Goal: Task Accomplishment & Management: Use online tool/utility

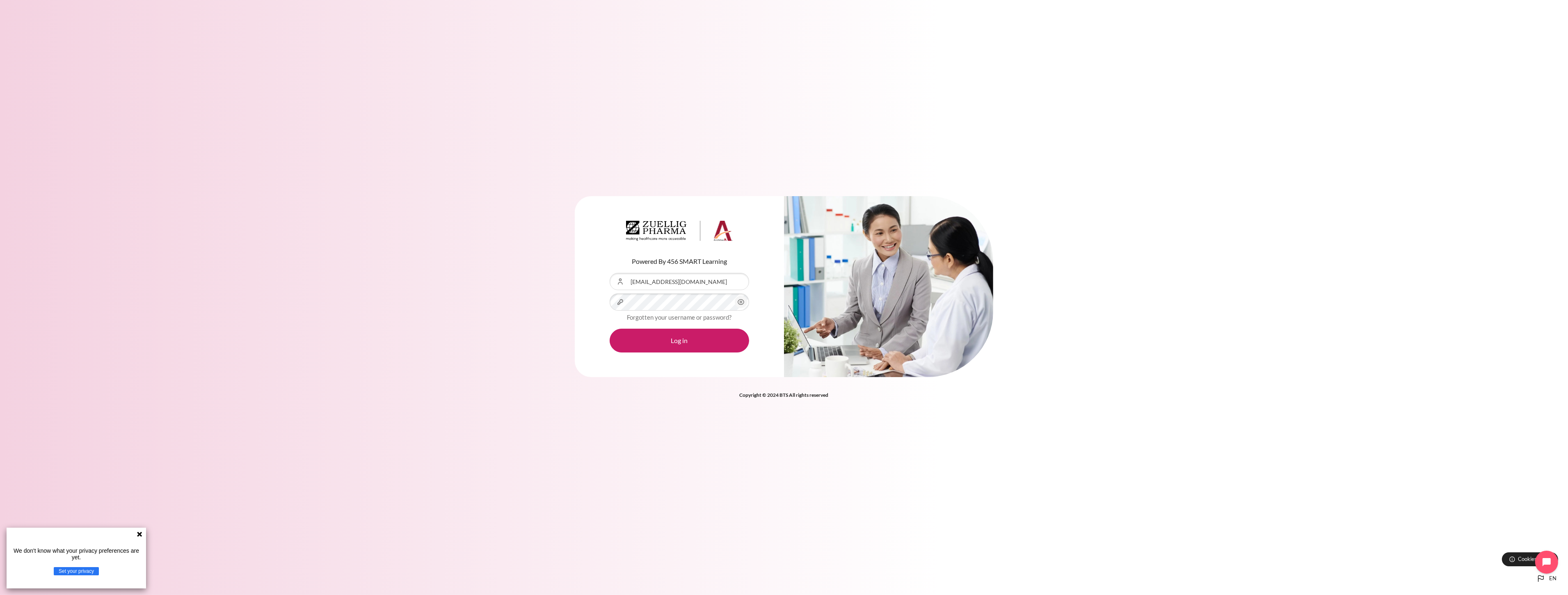
click at [610, 294] on div "Content" at bounding box center [610, 294] width 0 height 0
click at [679, 351] on button "Log in" at bounding box center [679, 341] width 140 height 24
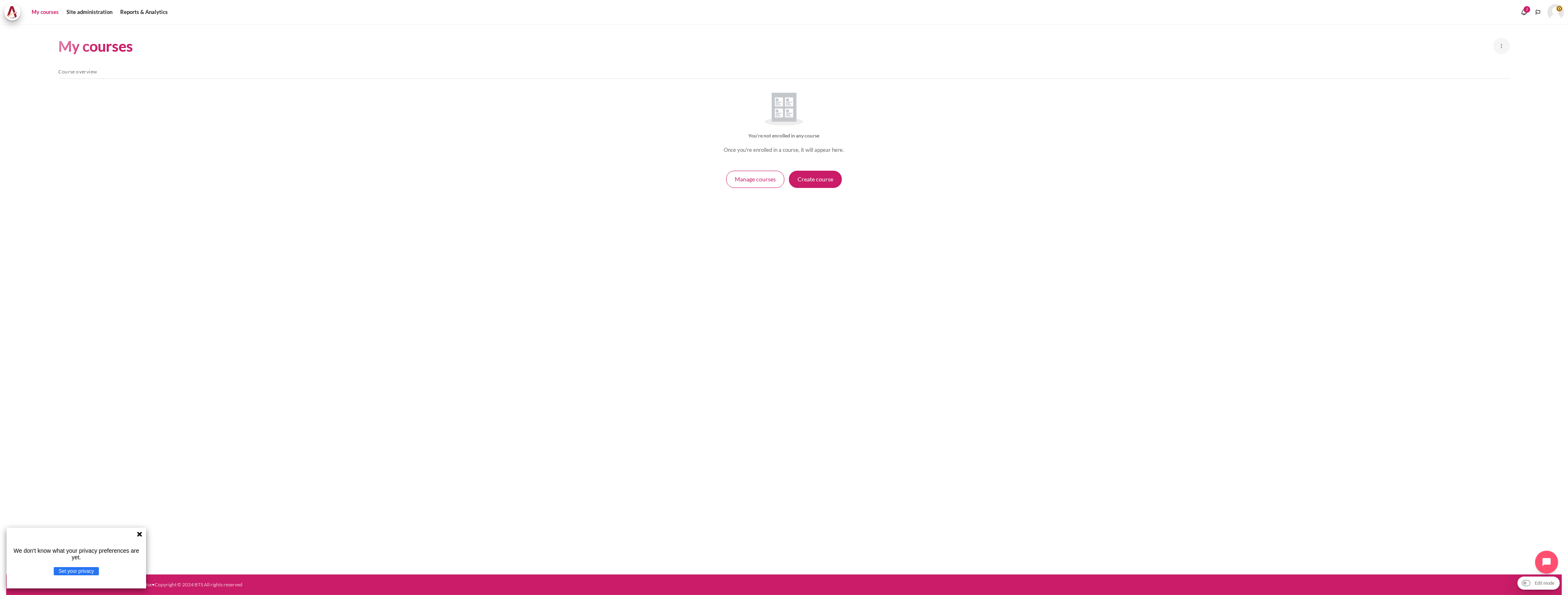
click at [366, 238] on div "My courses New course Manage courses Skip Course overview Course overview You'r…" at bounding box center [784, 299] width 1556 height 550
click at [78, 13] on link "Site administration" at bounding box center [89, 12] width 52 height 16
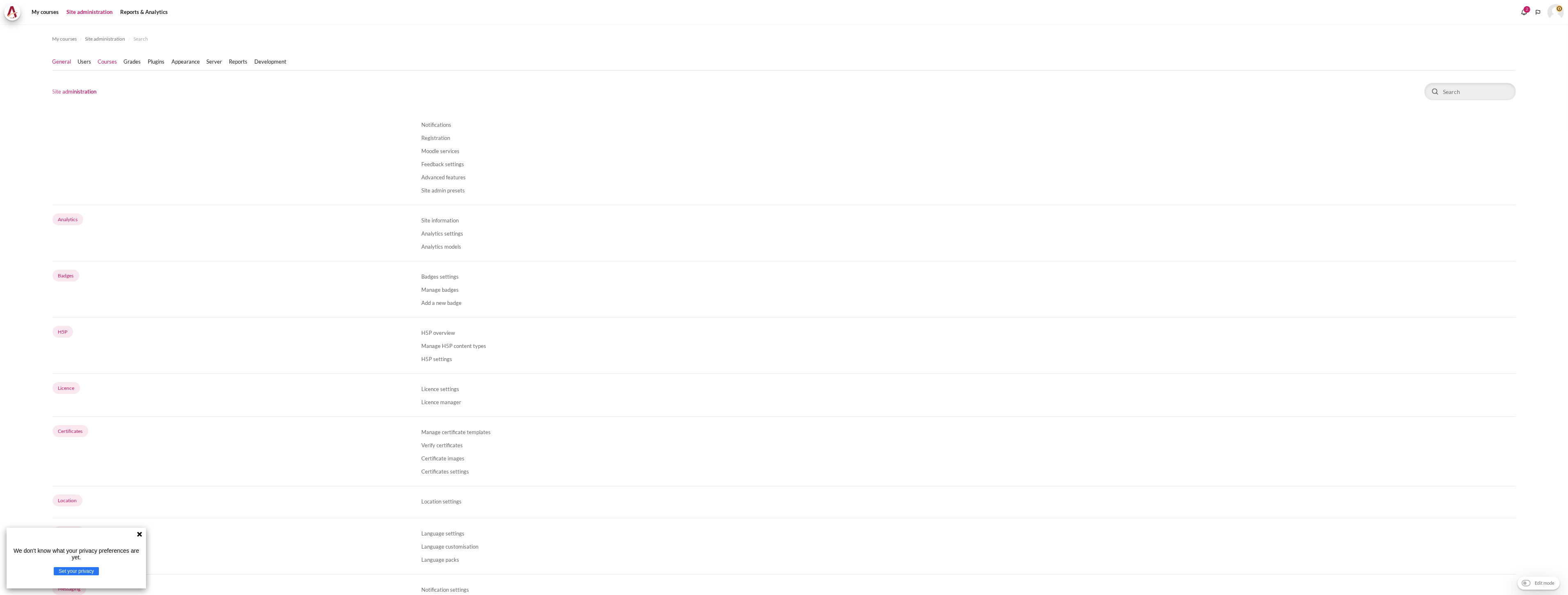
click at [102, 58] on link "Courses" at bounding box center [107, 62] width 19 height 9
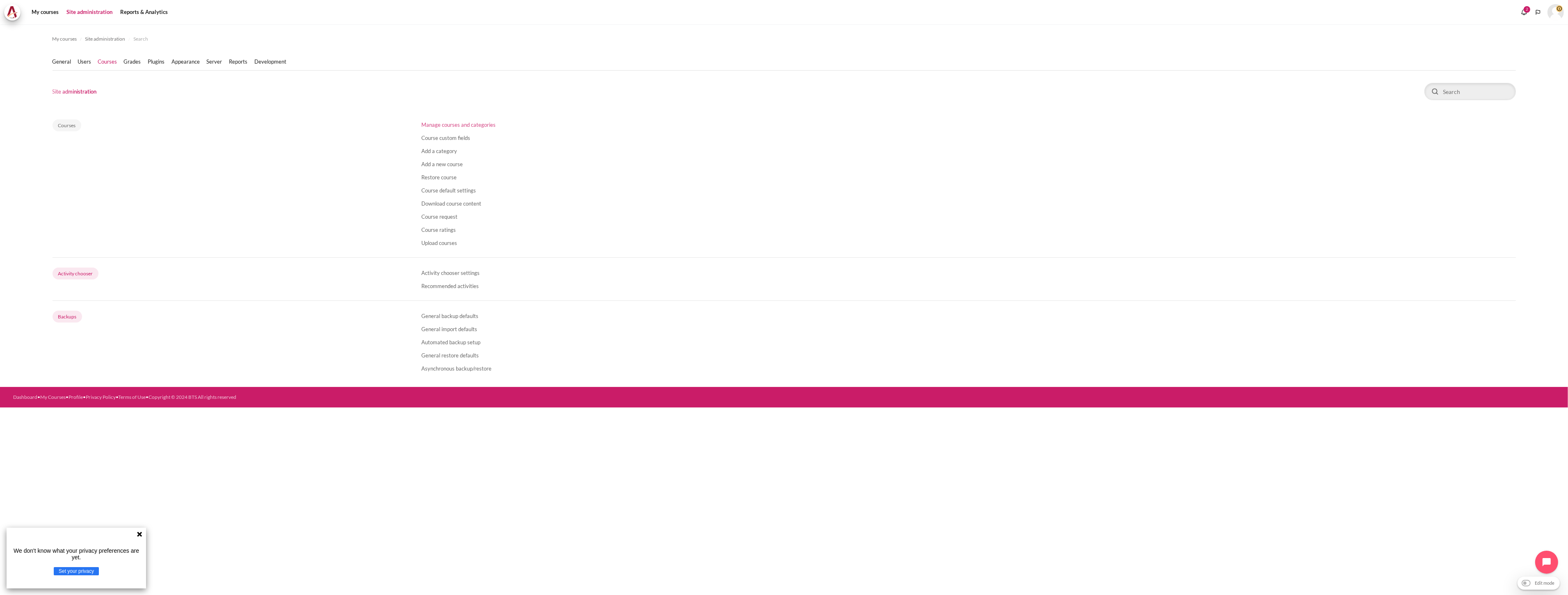
click at [459, 125] on link "Manage courses and categories" at bounding box center [458, 125] width 74 height 7
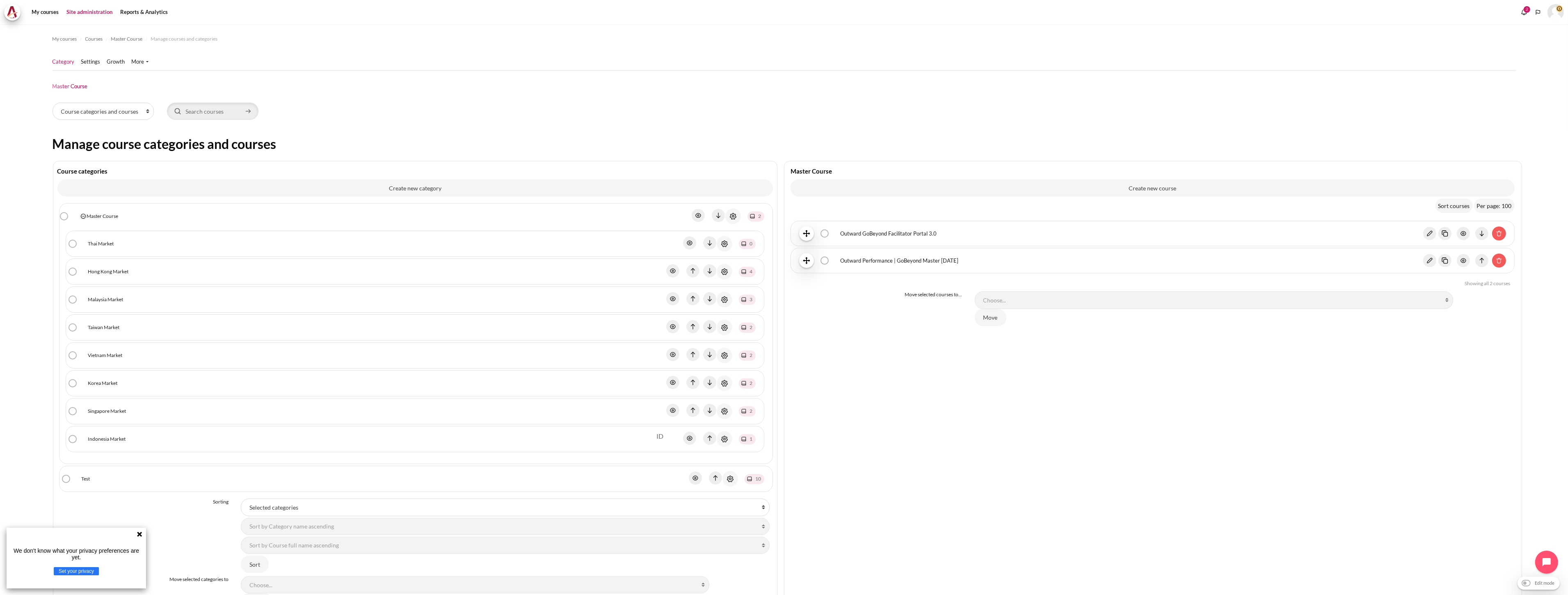
click at [123, 440] on link "Indonesia Market" at bounding box center [107, 439] width 38 height 7
click at [920, 232] on link "Outward GoBeyond - Indonesia Market Batch 1 ([DATE])" at bounding box center [1139, 234] width 598 height 9
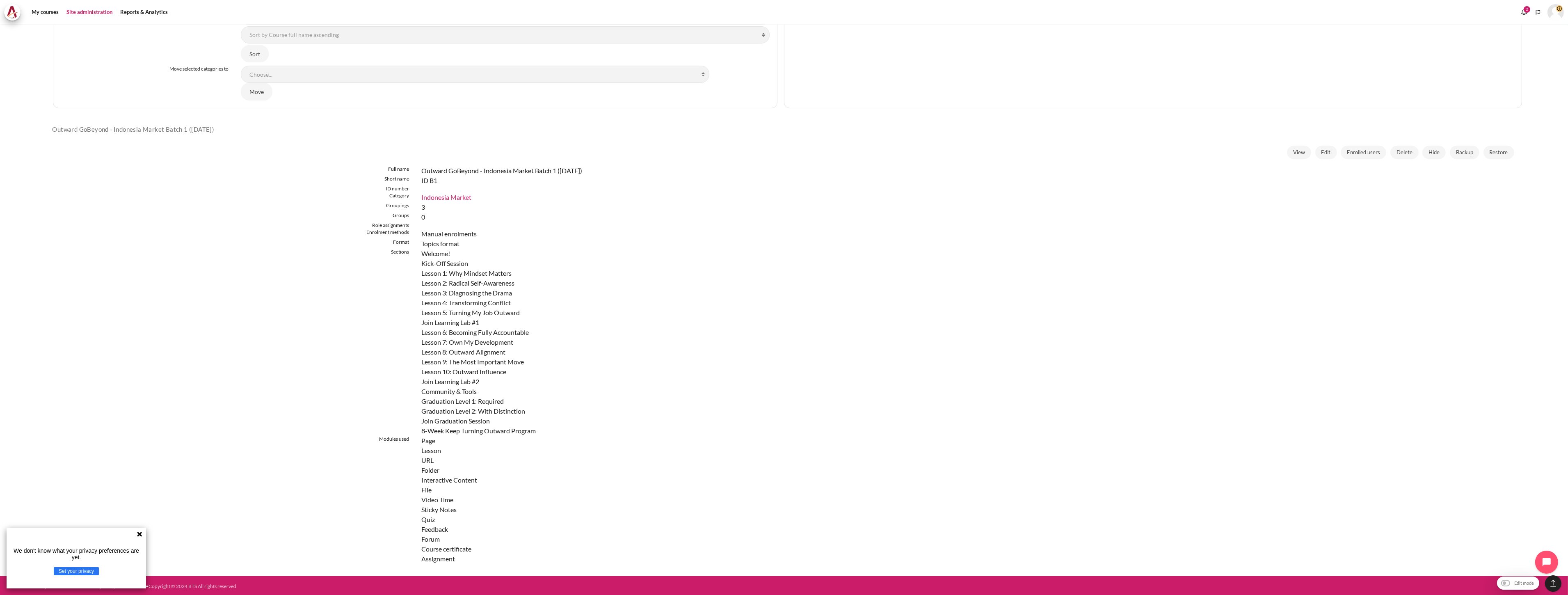
scroll to position [514, 0]
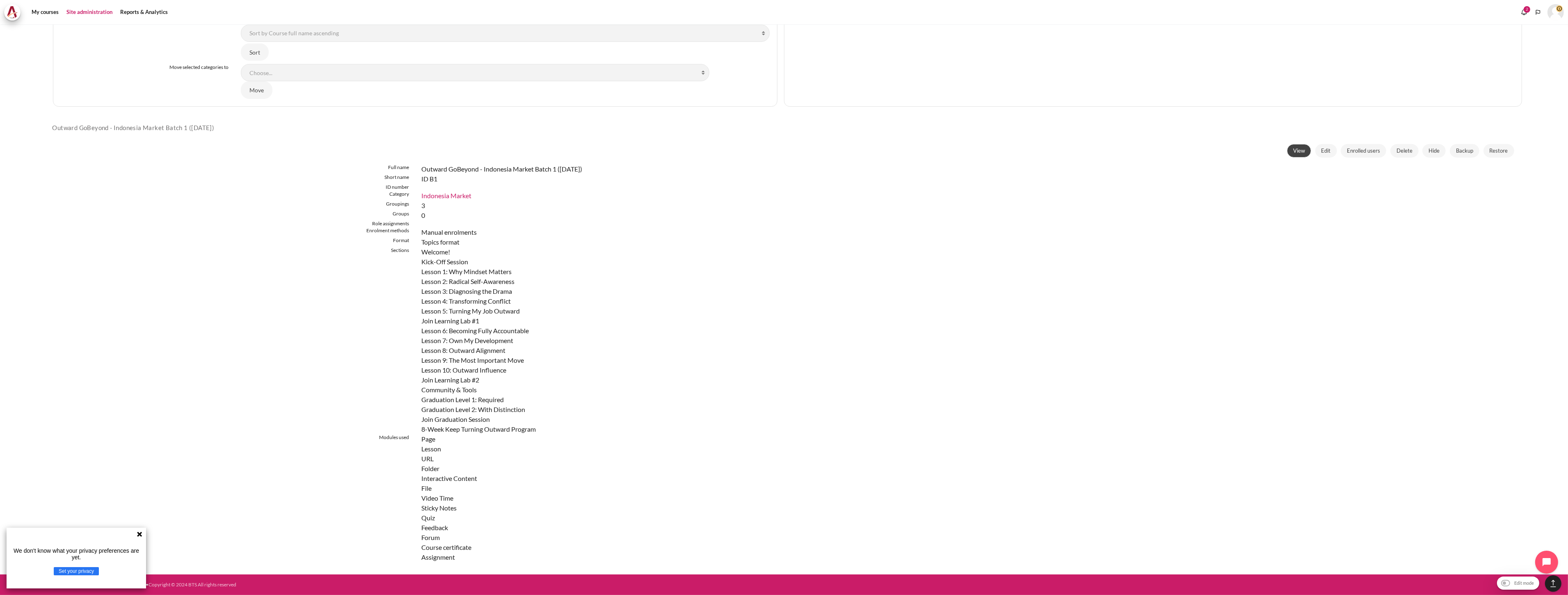
click at [1299, 154] on span "View" at bounding box center [1299, 151] width 12 height 9
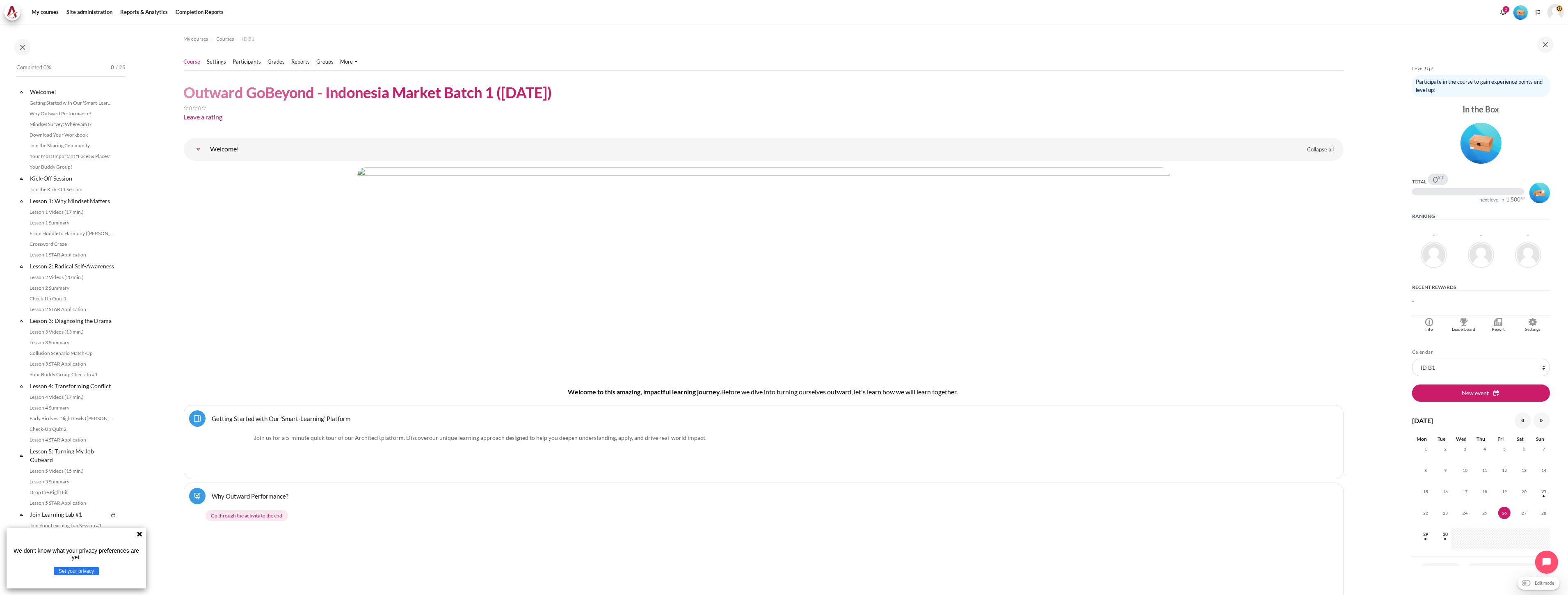
click at [140, 534] on icon at bounding box center [140, 535] width 5 height 5
click at [56, 258] on link "Check-Up Quiz 1" at bounding box center [72, 253] width 89 height 10
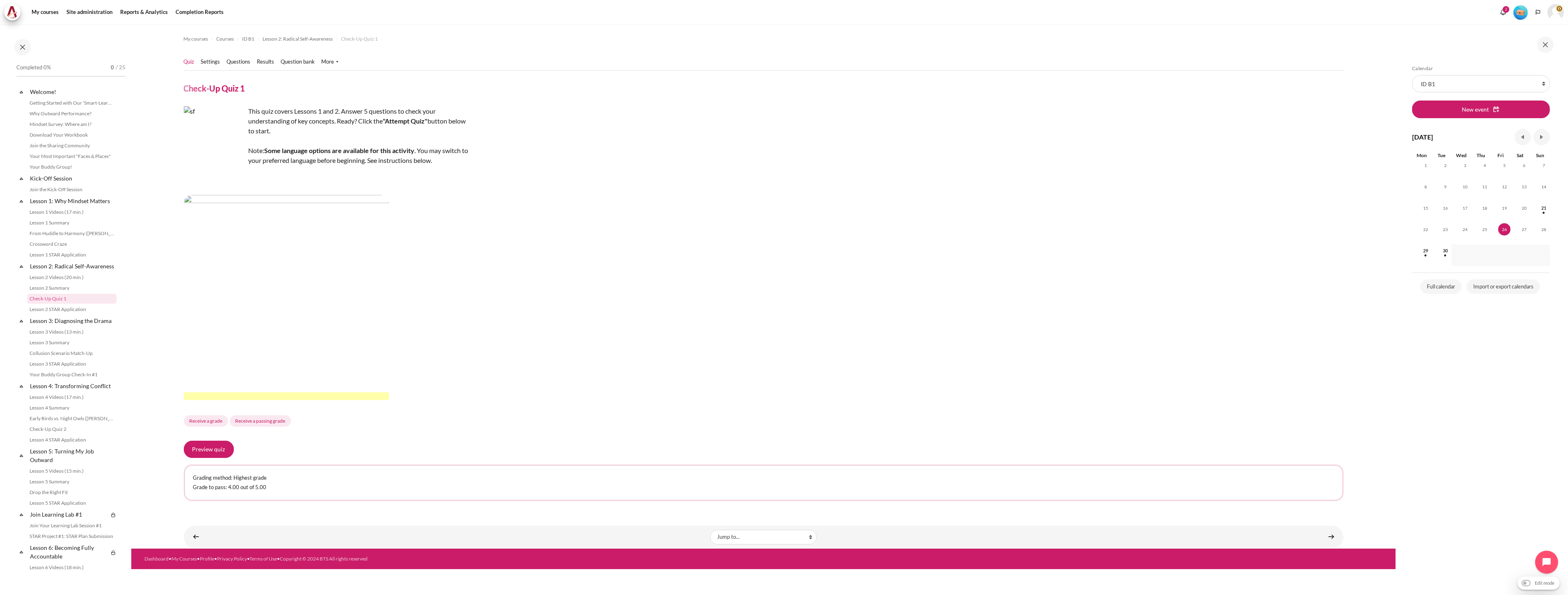
click at [660, 441] on div "Preview quiz" at bounding box center [763, 449] width 1160 height 17
click at [203, 69] on ul "Quiz Settings Questions" at bounding box center [265, 62] width 161 height 16
click at [207, 60] on link "Settings" at bounding box center [210, 62] width 19 height 9
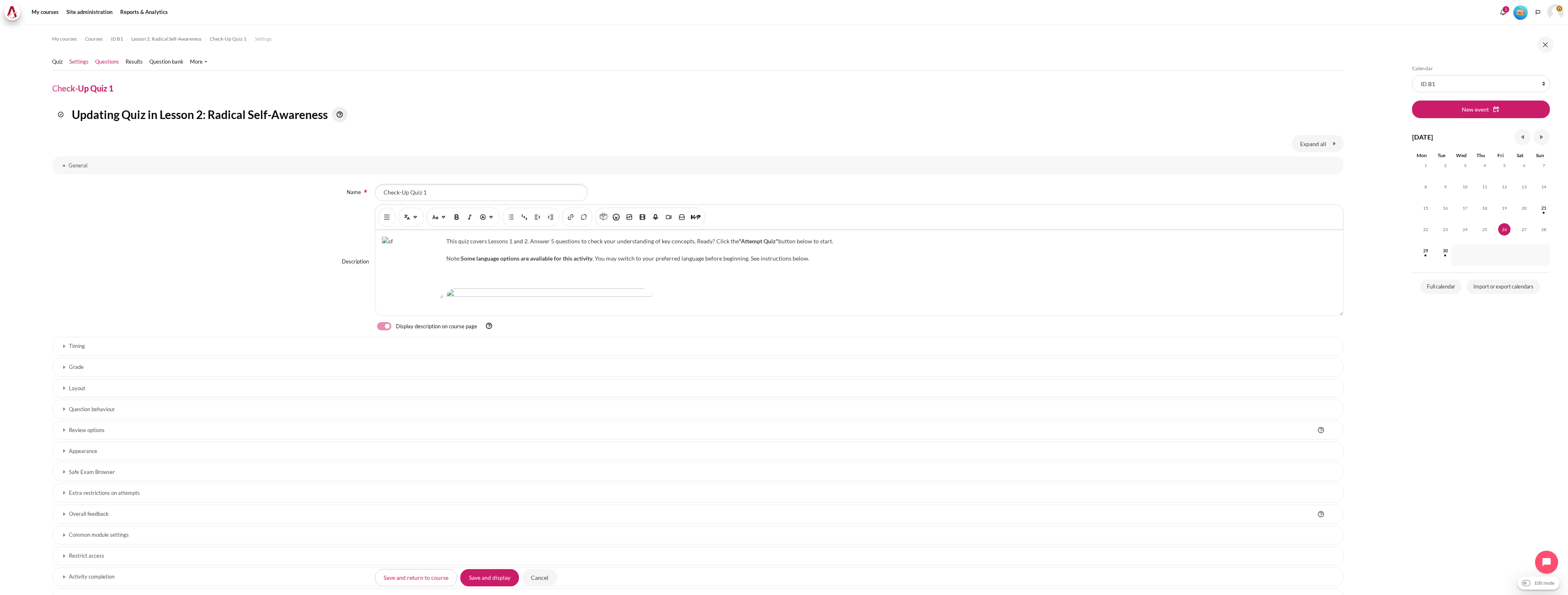
click at [116, 64] on link "Questions" at bounding box center [108, 62] width 24 height 9
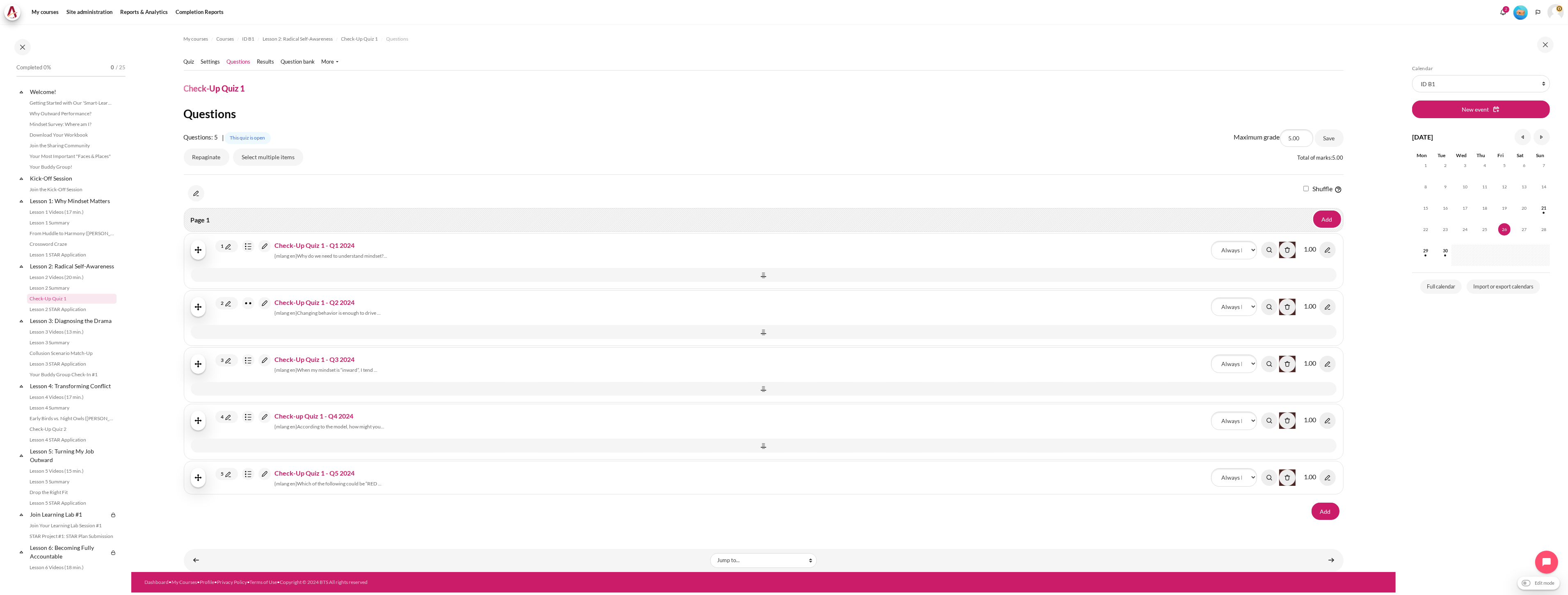
click at [337, 243] on span "Check-Up Quiz 1 - Q1 2024" at bounding box center [315, 246] width 80 height 8
